Goal: Task Accomplishment & Management: Use online tool/utility

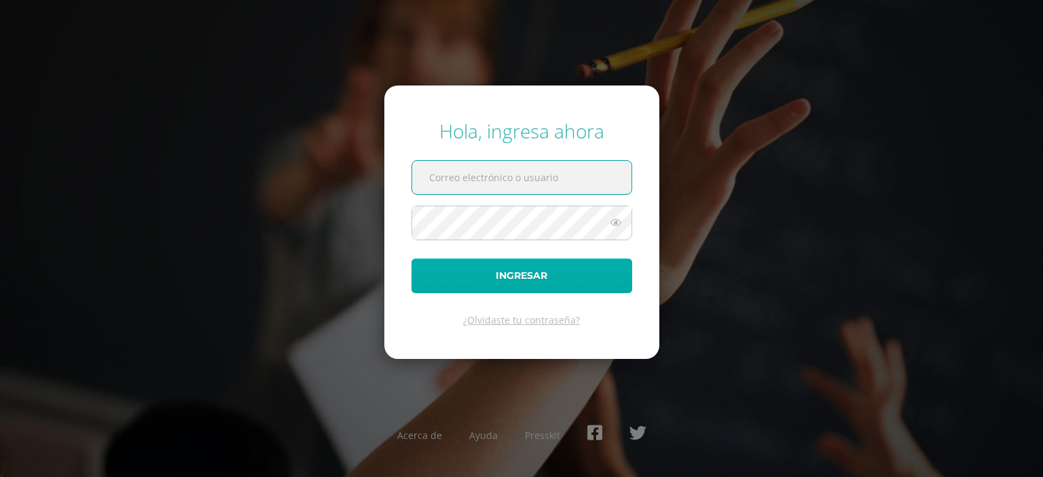
type input "g6301@bilinguesanjuan.edu.gt"
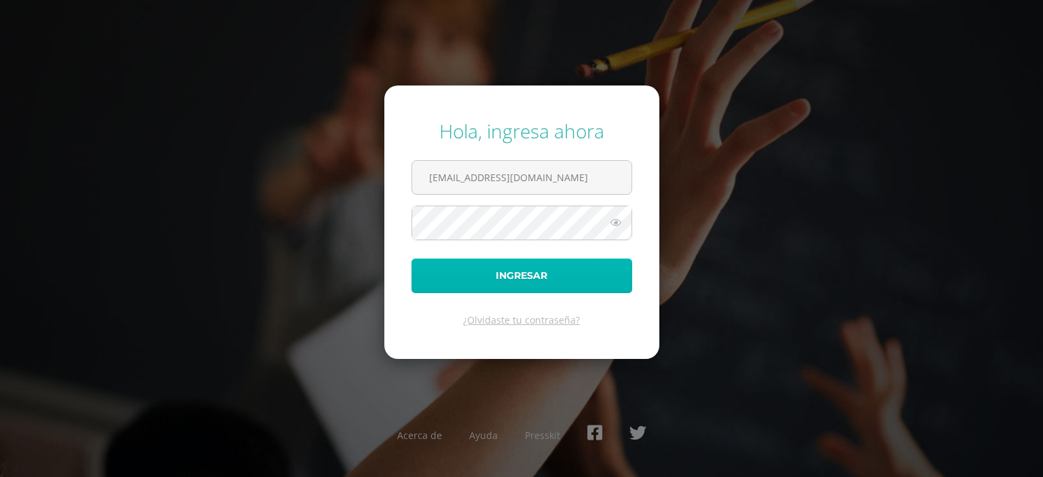
click at [518, 284] on button "Ingresar" at bounding box center [521, 276] width 221 height 35
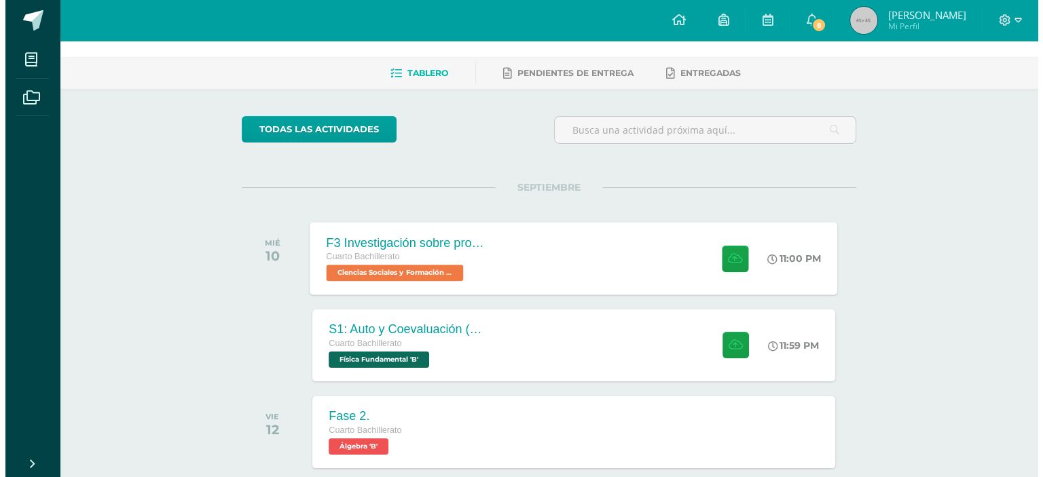
scroll to position [67, 0]
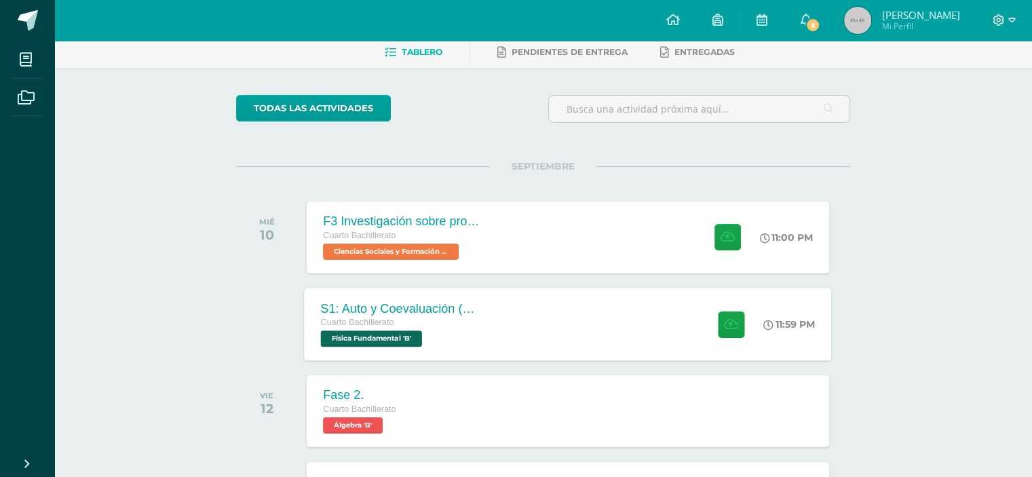
click at [495, 307] on div "S1: Auto y Coevaluación (Magnetismo/Conceptos Básicos) Cuarto Bachillerato Físi…" at bounding box center [404, 324] width 198 height 73
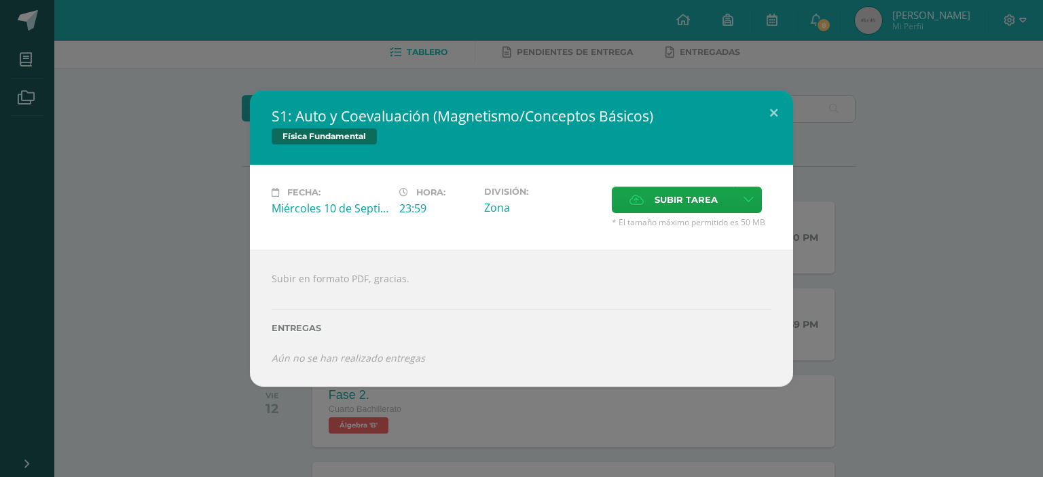
click at [657, 219] on span "* El tamaño máximo permitido es 50 MB" at bounding box center [692, 223] width 160 height 12
click at [673, 207] on span "Subir tarea" at bounding box center [685, 199] width 63 height 25
click at [0, 0] on input "Subir tarea" at bounding box center [0, 0] width 0 height 0
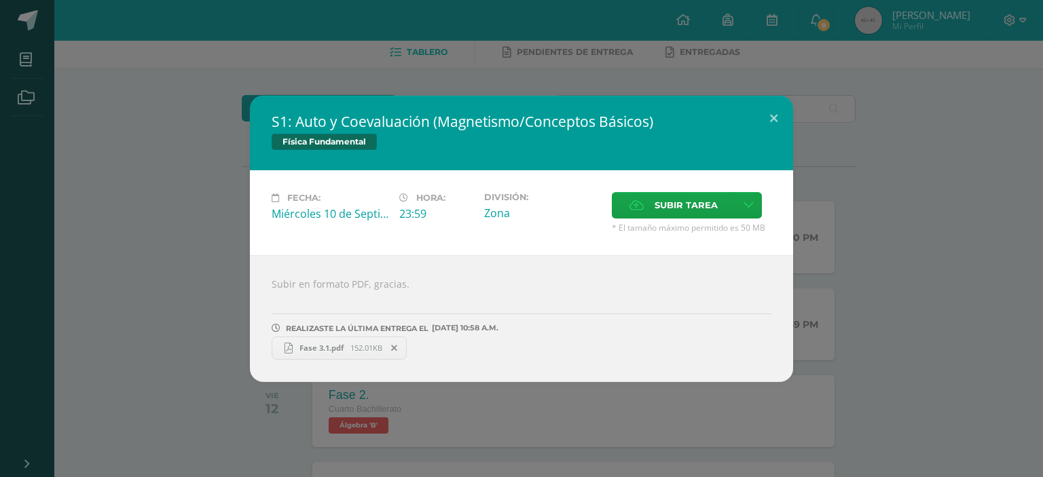
click at [328, 344] on span "Fase 3.1.pdf" at bounding box center [322, 348] width 58 height 10
